Goal: Find specific page/section: Find specific page/section

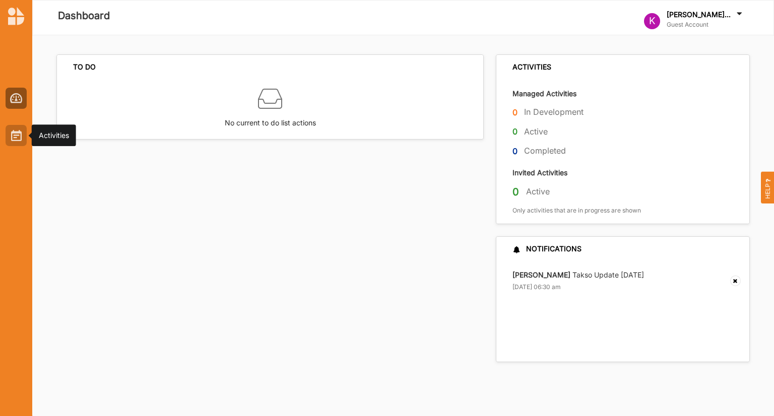
click at [13, 133] on img at bounding box center [16, 135] width 11 height 11
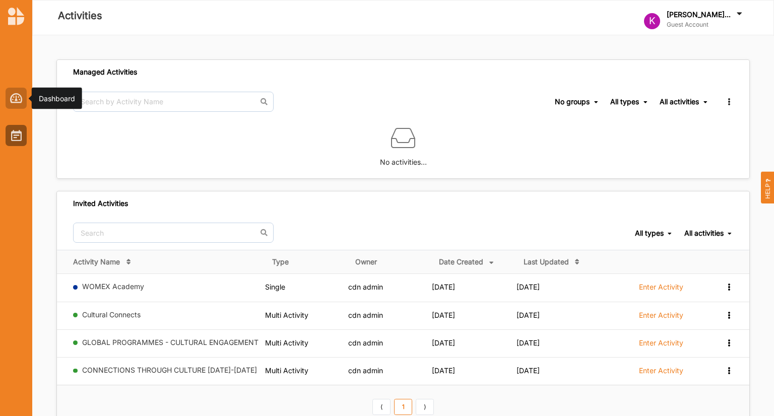
click at [17, 95] on img at bounding box center [16, 98] width 13 height 10
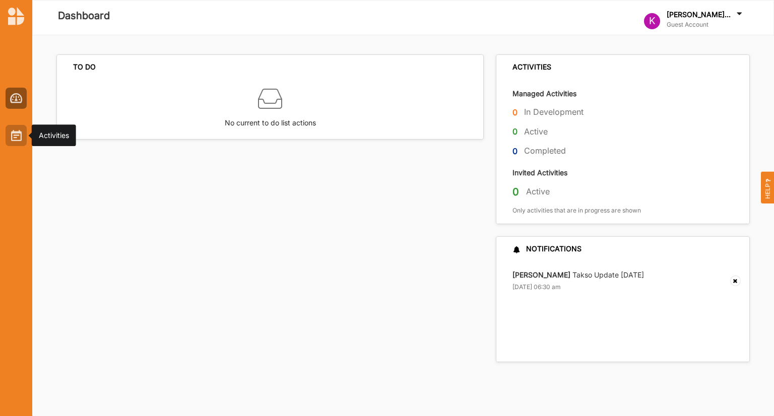
click at [15, 138] on img at bounding box center [16, 135] width 11 height 11
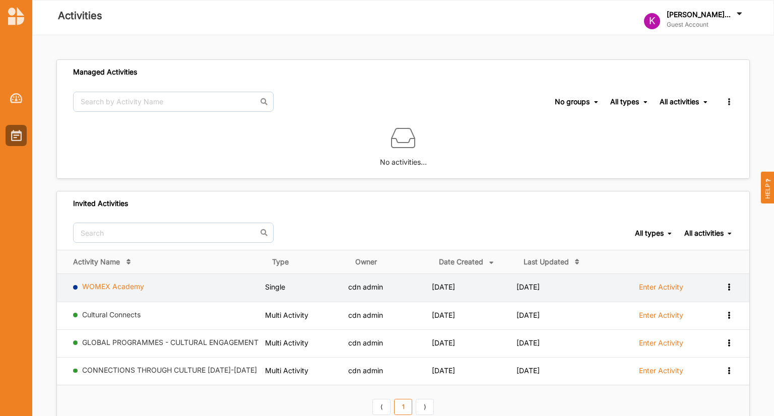
click at [125, 287] on link "WOMEX Academy" at bounding box center [113, 286] width 62 height 9
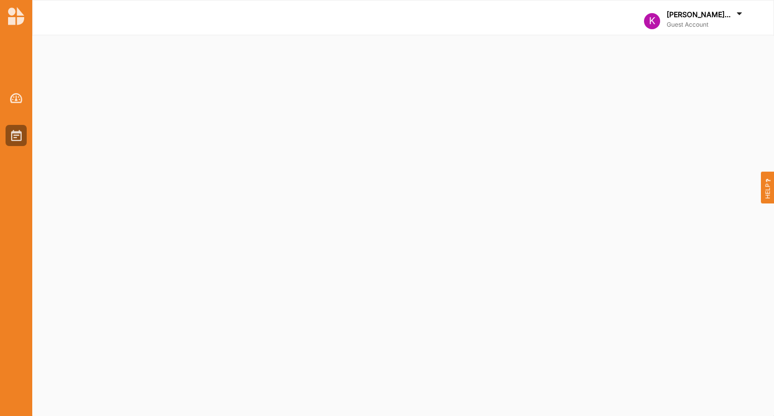
select select "2"
